Goal: Check status: Check status

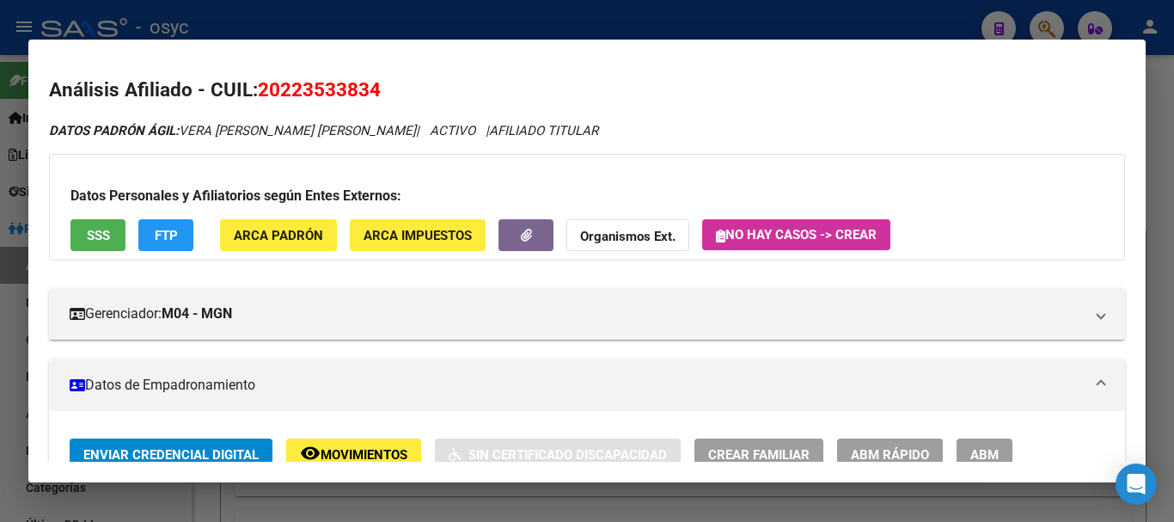
click at [447, 14] on div at bounding box center [587, 261] width 1174 height 522
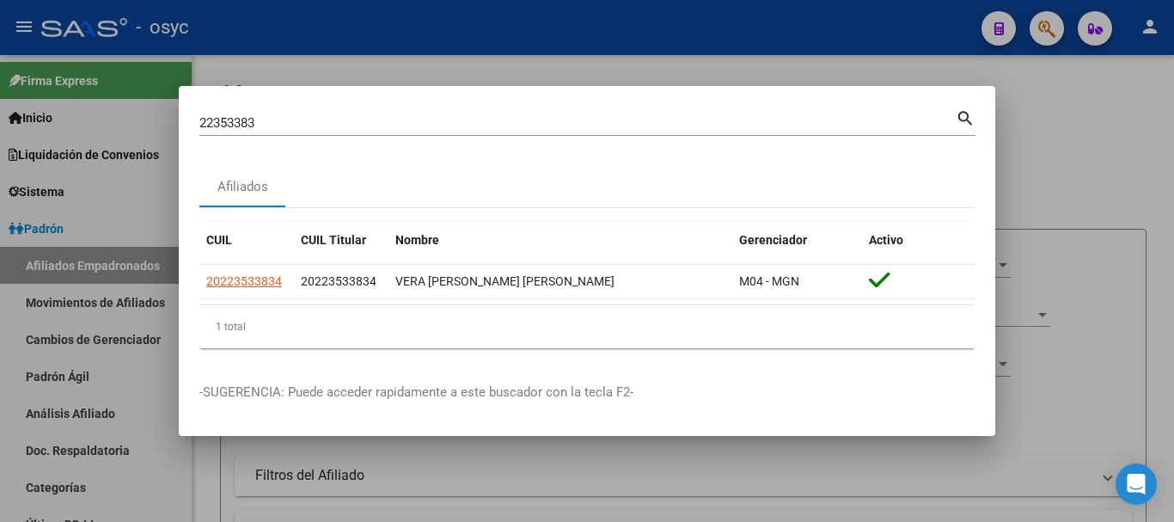
click at [483, 117] on input "22353383" at bounding box center [577, 122] width 756 height 15
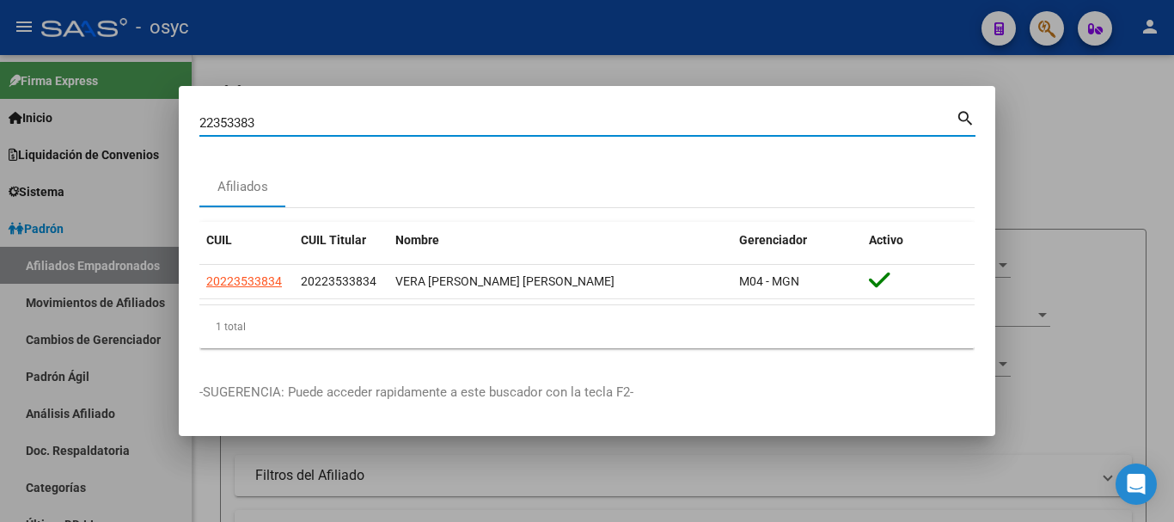
click at [483, 118] on input "22353383" at bounding box center [577, 122] width 756 height 15
paste input "18722014"
type input "18722014"
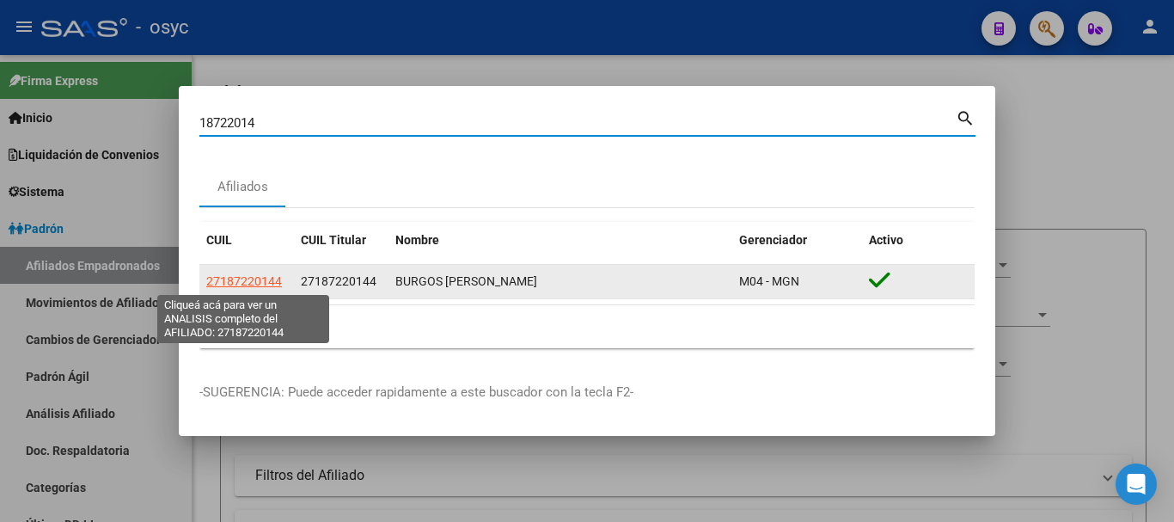
click at [251, 278] on span "27187220144" at bounding box center [244, 281] width 76 height 14
type textarea "27187220144"
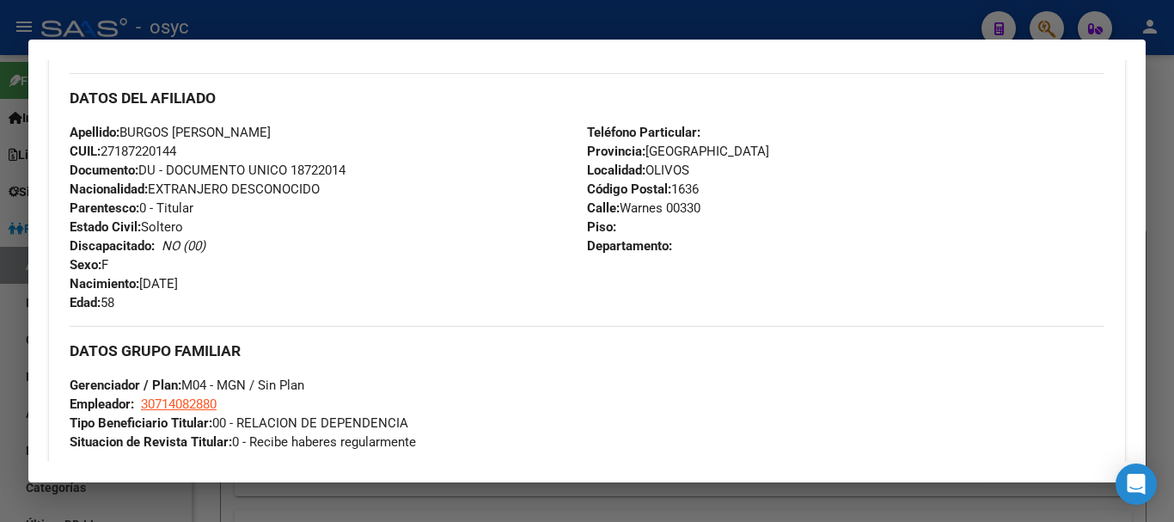
scroll to position [903, 0]
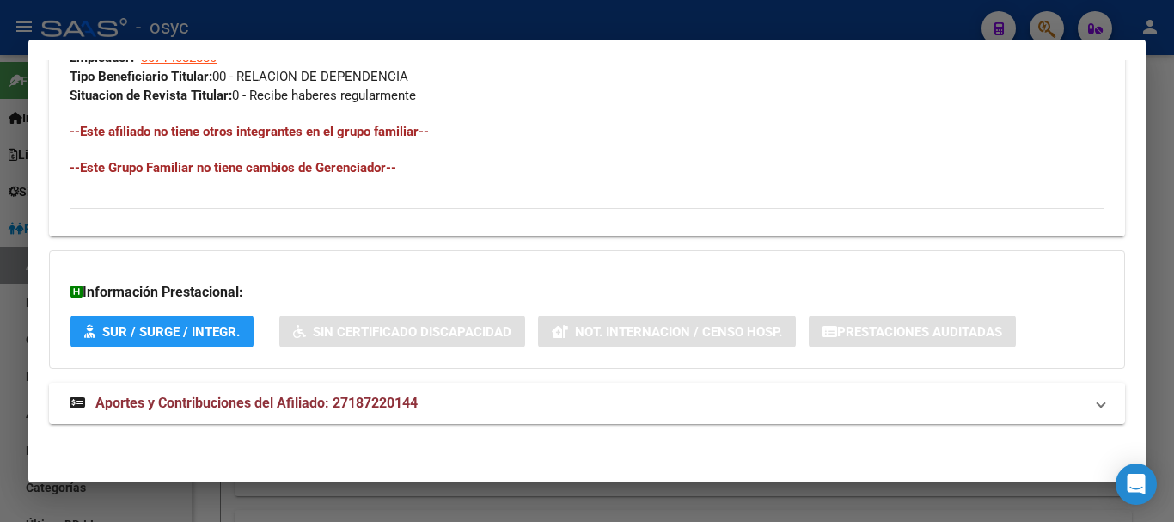
click at [387, 409] on span "Aportes y Contribuciones del Afiliado: 27187220144" at bounding box center [256, 403] width 322 height 16
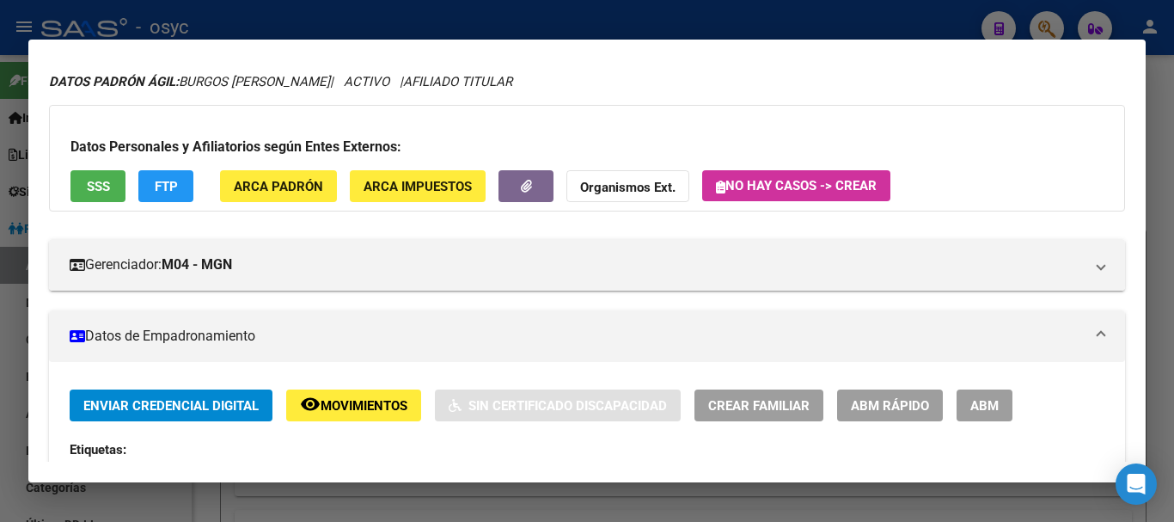
scroll to position [0, 0]
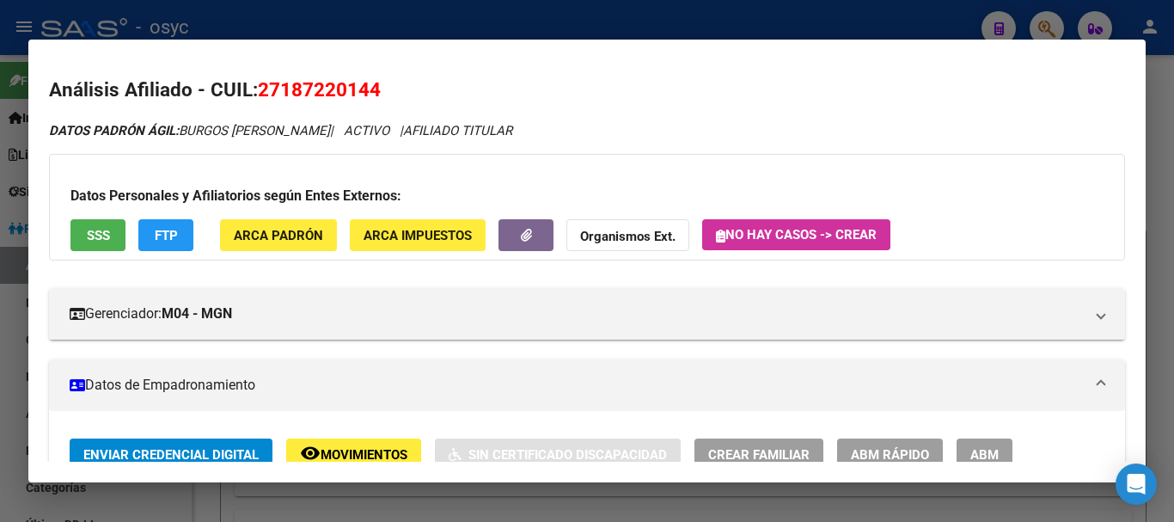
click at [610, 5] on div at bounding box center [587, 261] width 1174 height 522
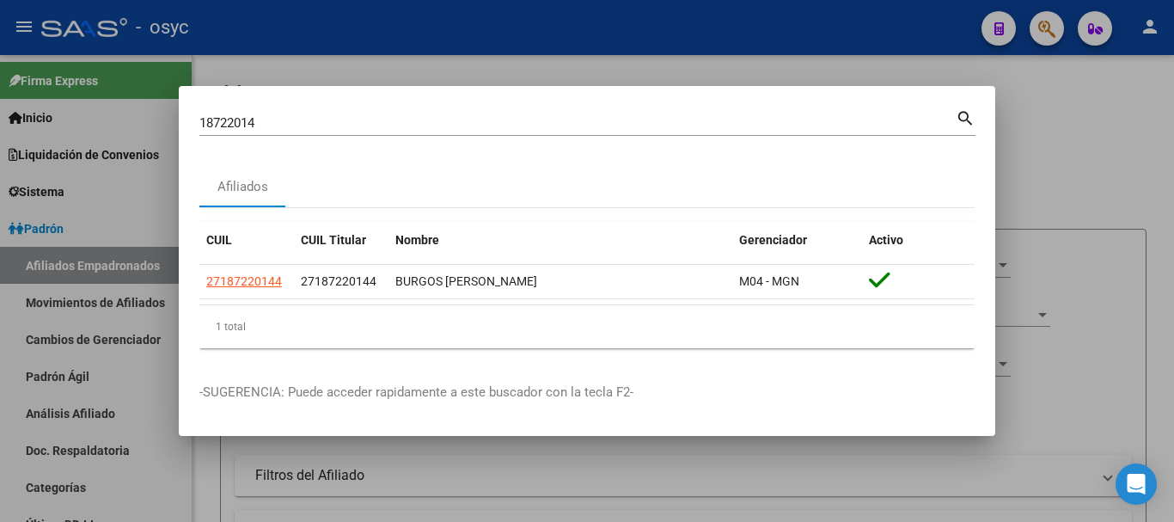
click at [868, 64] on div at bounding box center [587, 261] width 1174 height 522
